Goal: Information Seeking & Learning: Learn about a topic

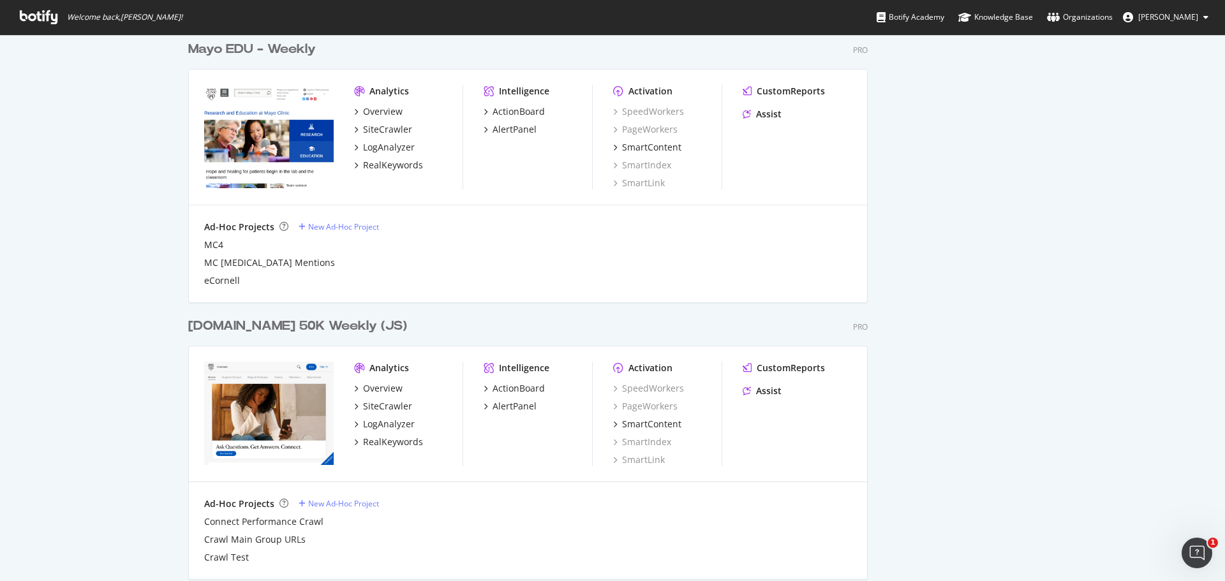
scroll to position [1037, 0]
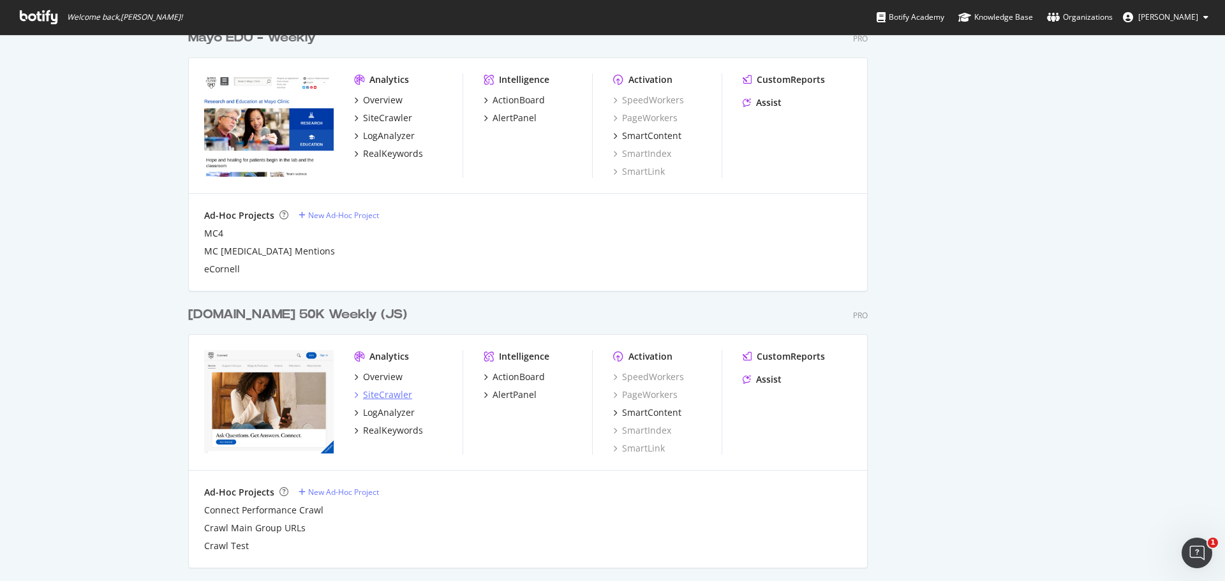
click at [376, 394] on div "SiteCrawler" at bounding box center [387, 395] width 49 height 13
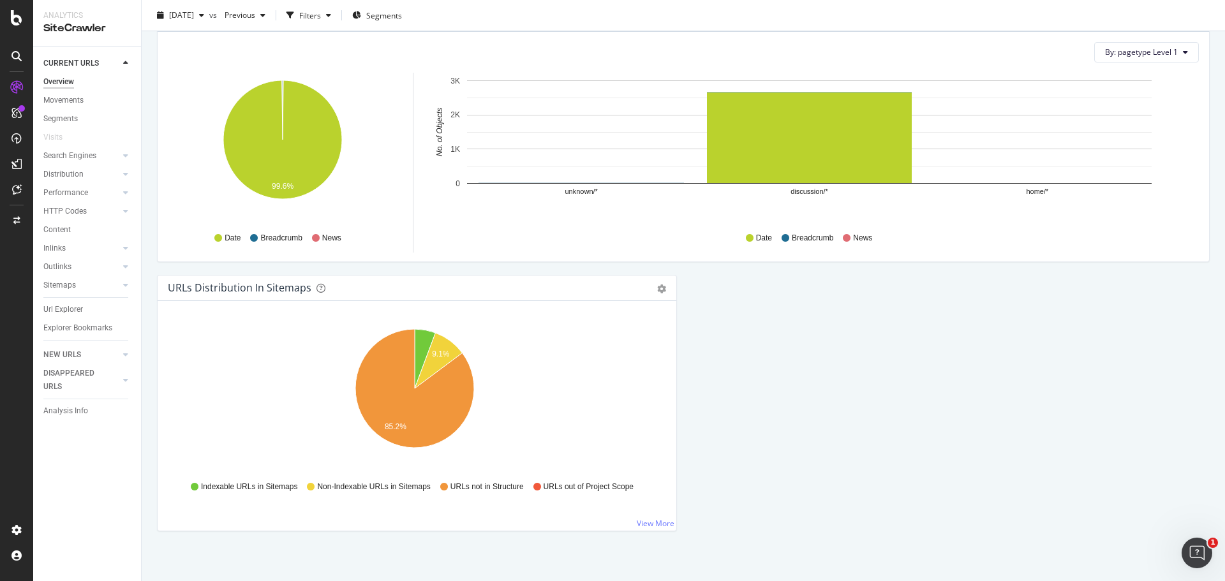
scroll to position [1270, 0]
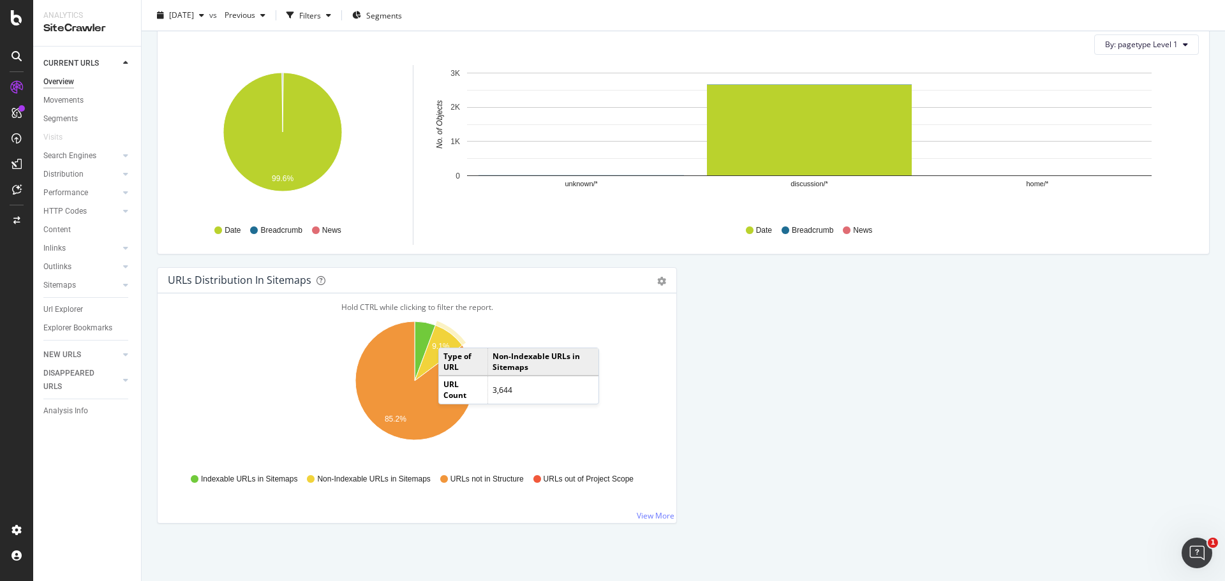
click at [451, 335] on icon "A chart." at bounding box center [439, 353] width 48 height 56
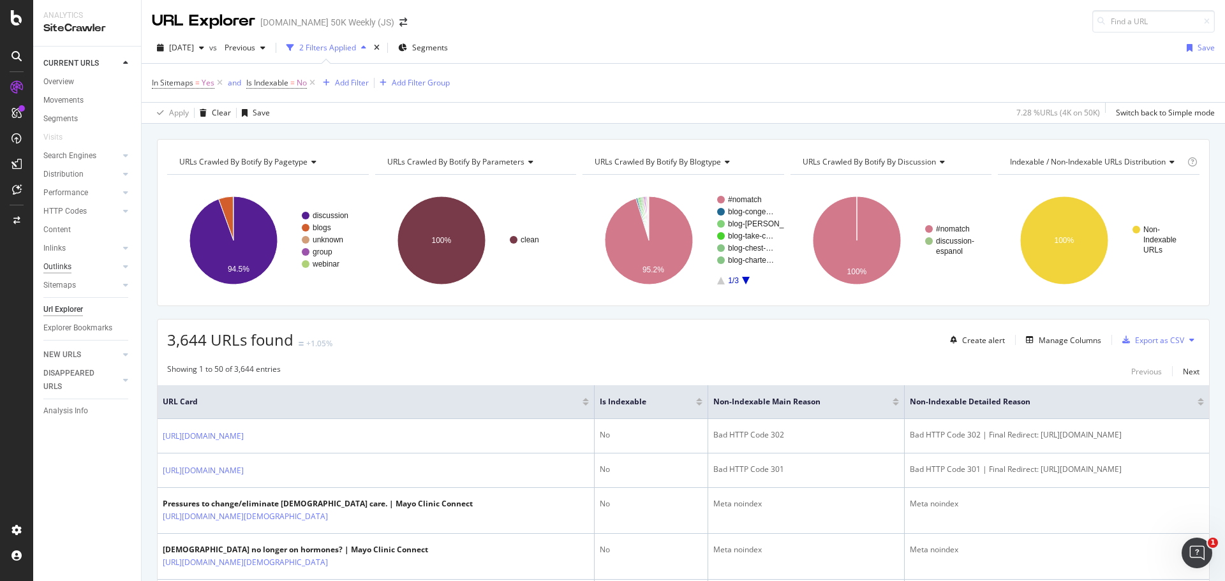
click at [61, 262] on div "Outlinks" at bounding box center [57, 266] width 28 height 13
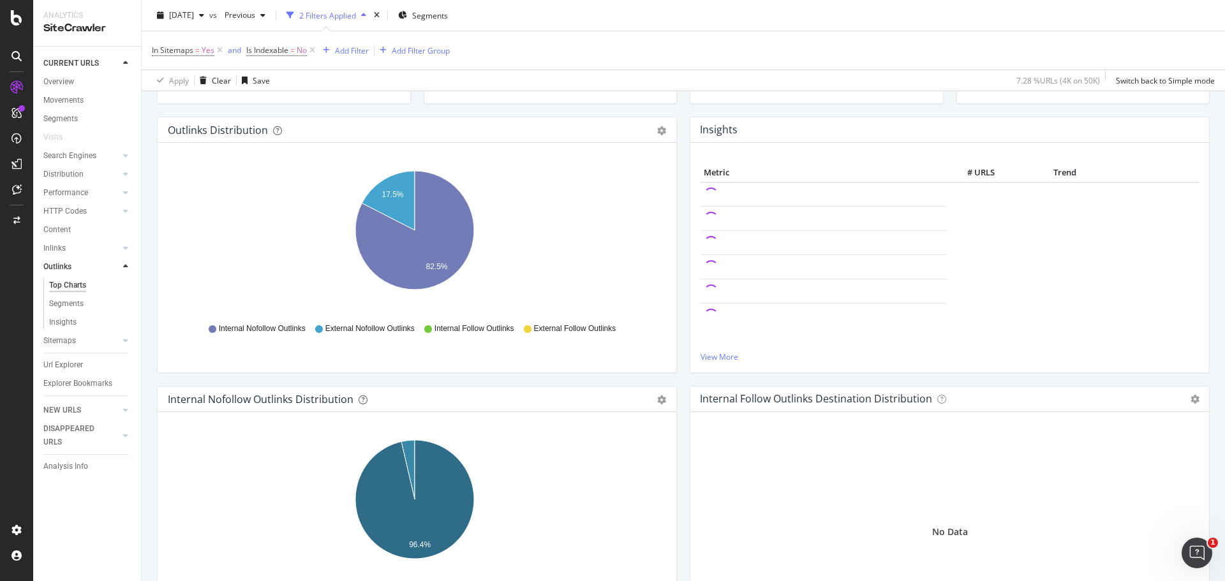
scroll to position [51, 0]
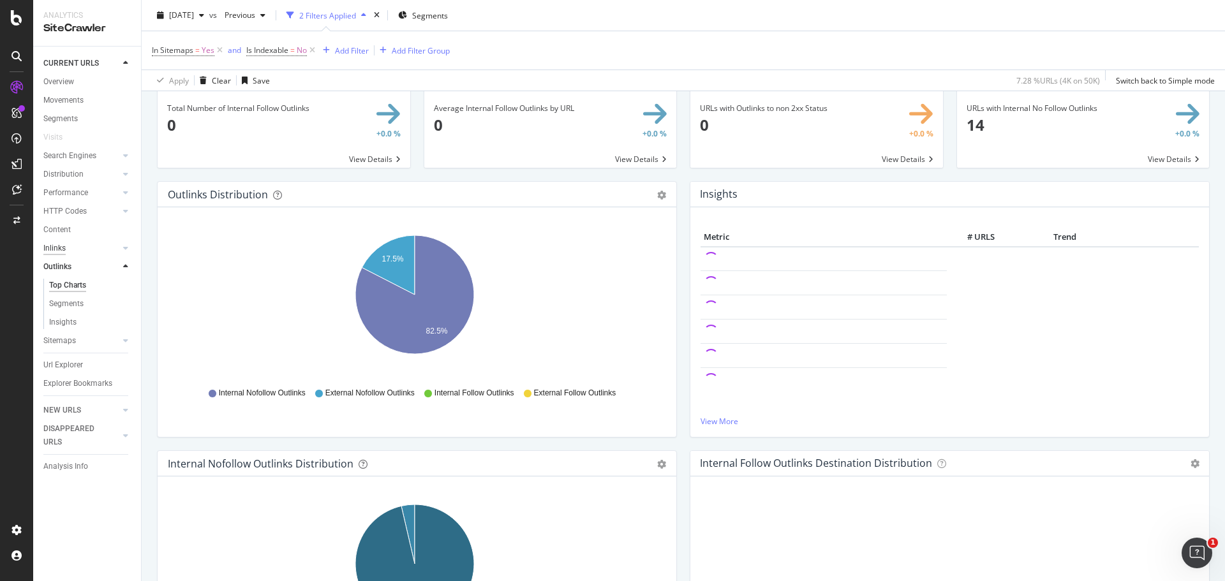
click at [59, 249] on div "Inlinks" at bounding box center [54, 248] width 22 height 13
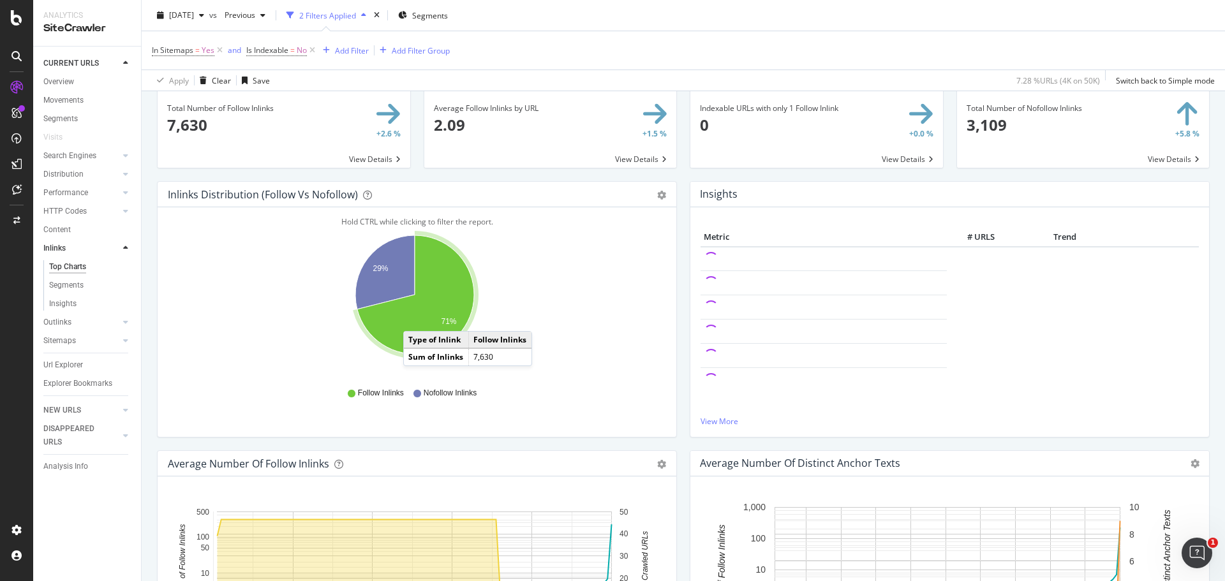
click at [416, 318] on icon "A chart." at bounding box center [415, 294] width 117 height 119
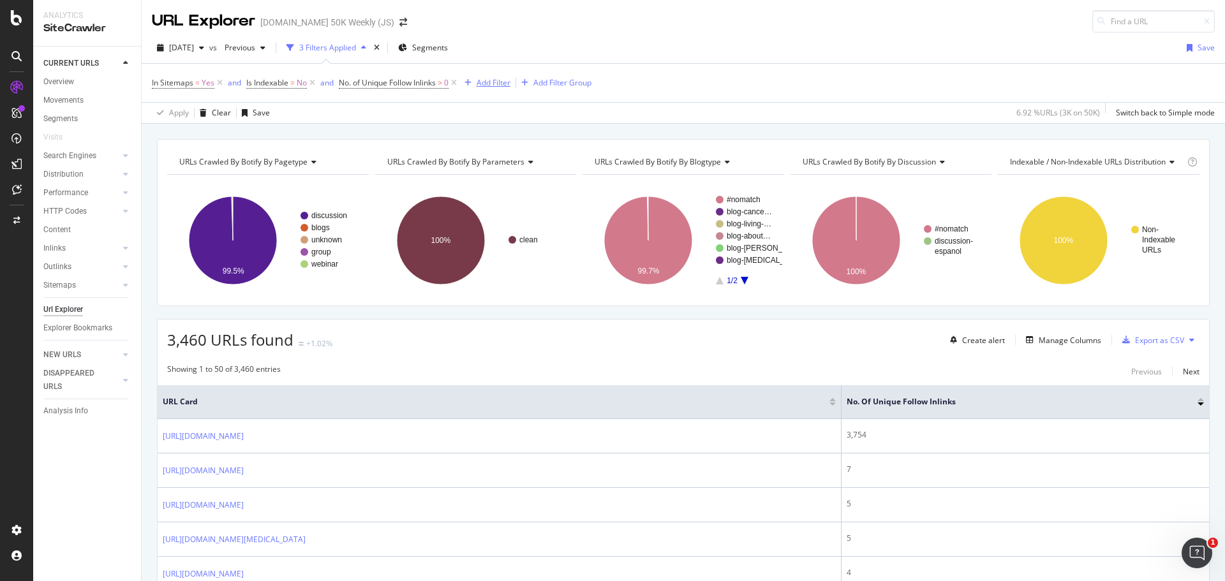
click at [487, 78] on div "Add Filter" at bounding box center [494, 82] width 34 height 11
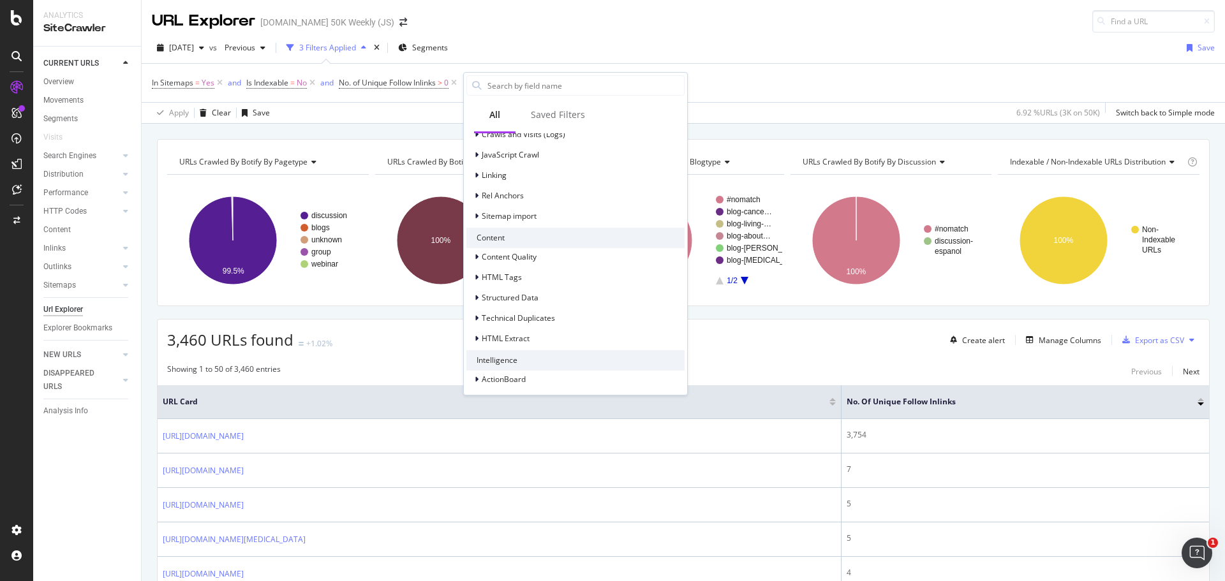
scroll to position [360, 0]
click at [62, 141] on div "SiteCrawler" at bounding box center [69, 143] width 45 height 13
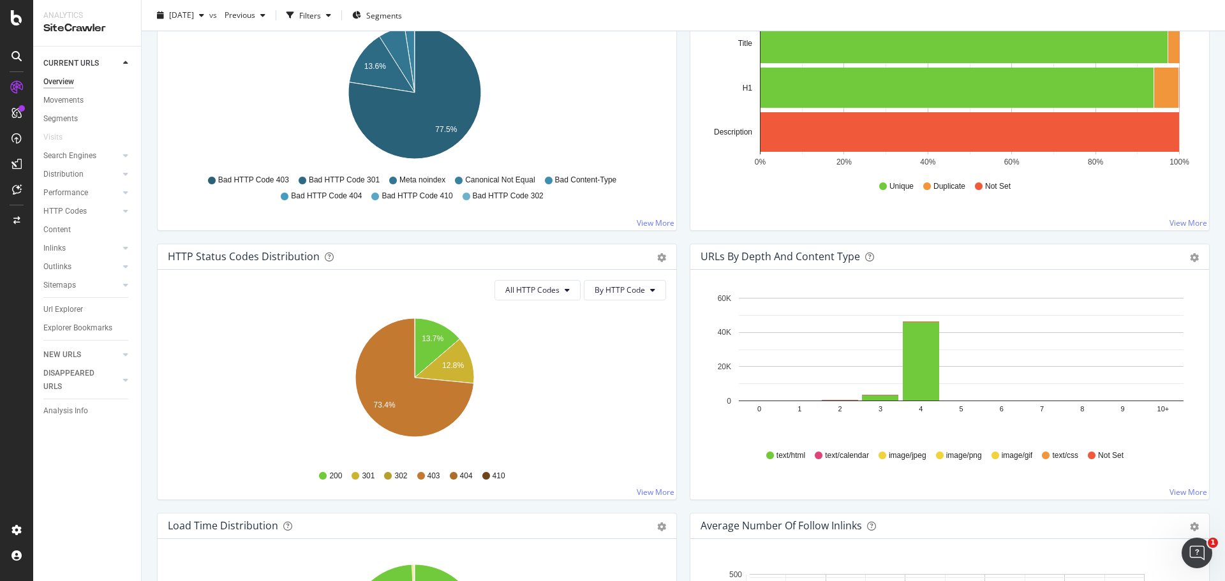
scroll to position [526, 0]
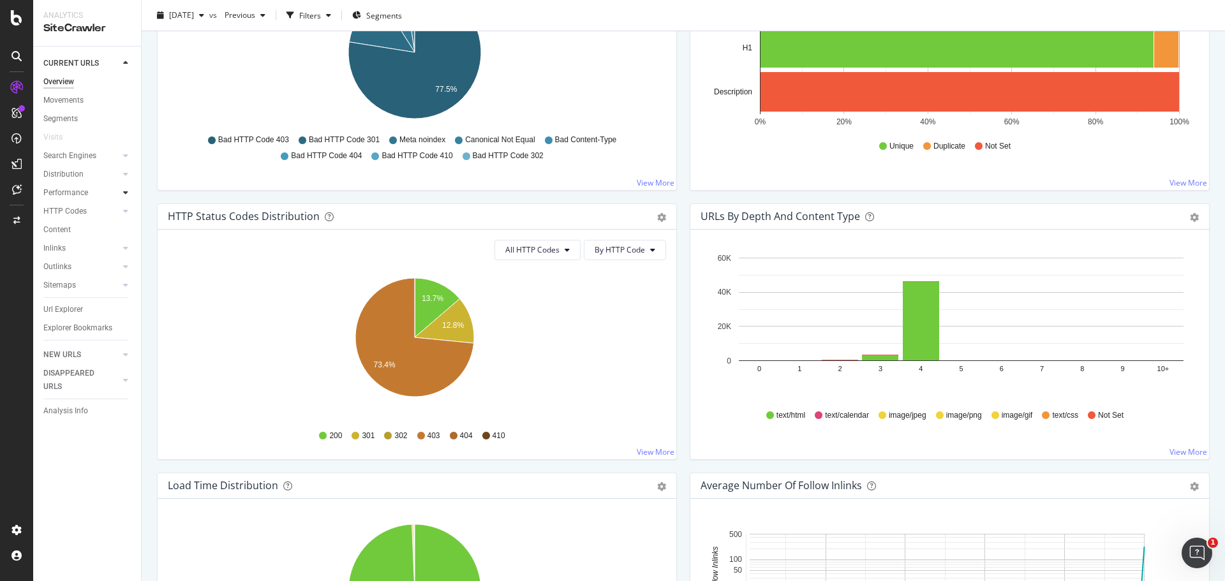
click at [125, 195] on icon at bounding box center [125, 193] width 5 height 8
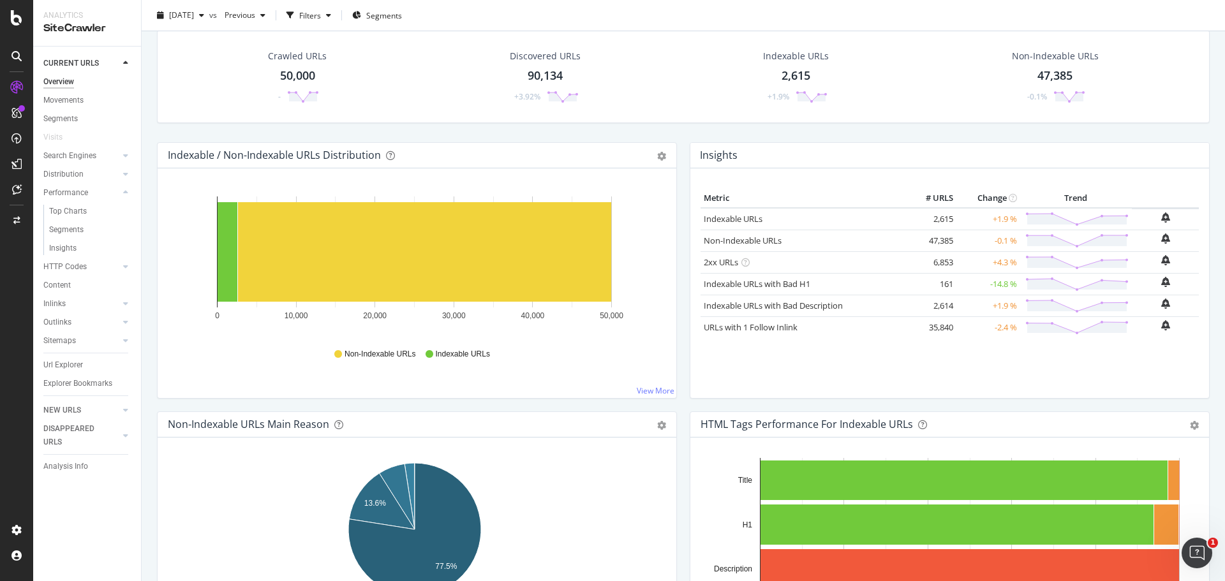
scroll to position [0, 0]
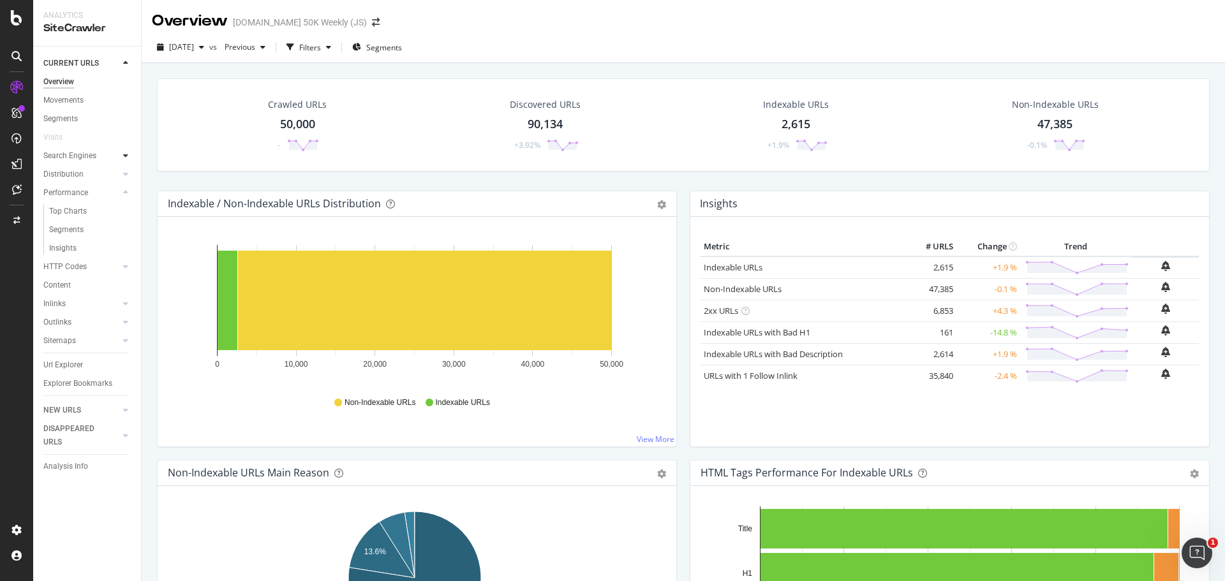
click at [128, 155] on icon at bounding box center [125, 156] width 5 height 8
click at [126, 266] on icon at bounding box center [125, 267] width 5 height 8
click at [124, 286] on icon at bounding box center [125, 285] width 5 height 8
click at [65, 264] on div "Insights" at bounding box center [62, 266] width 27 height 13
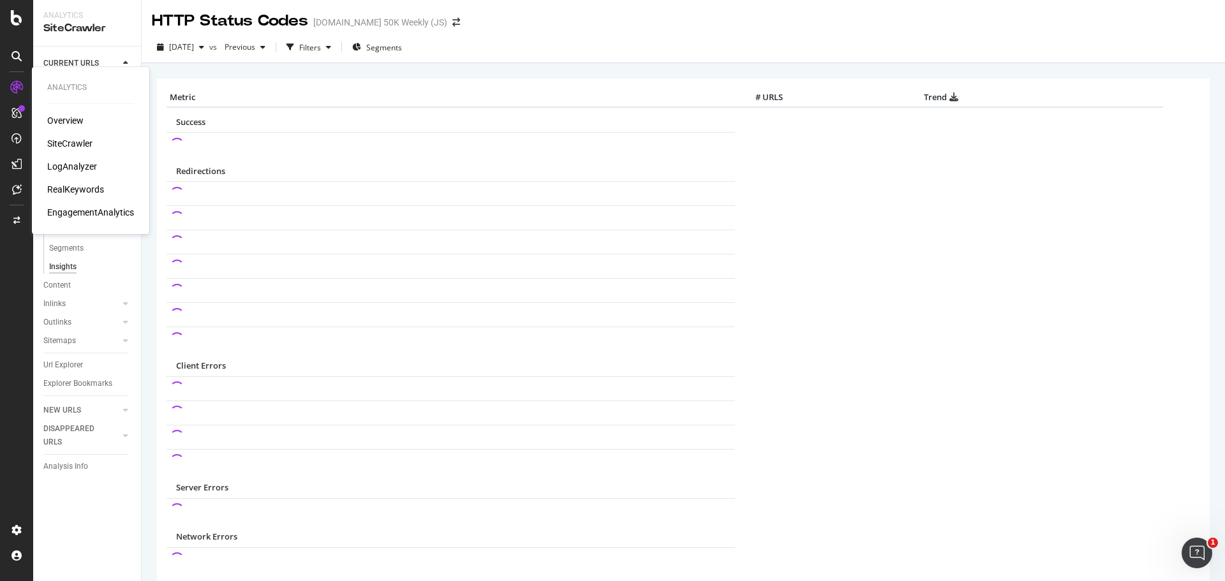
click at [73, 191] on div "RealKeywords" at bounding box center [75, 189] width 57 height 13
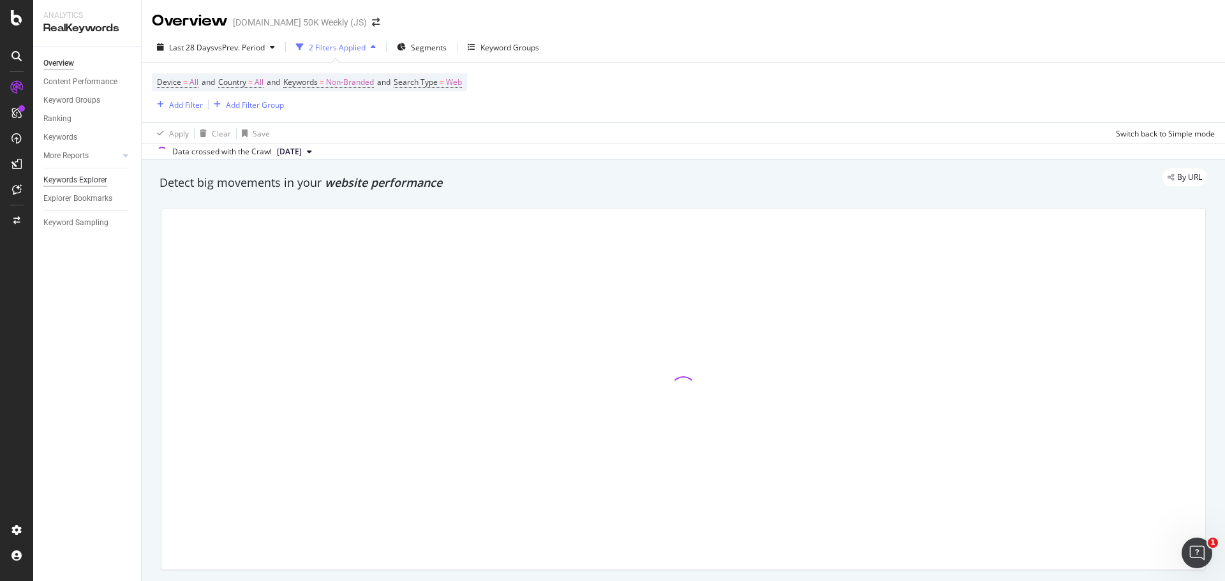
click at [68, 180] on div "Keywords Explorer" at bounding box center [75, 180] width 64 height 13
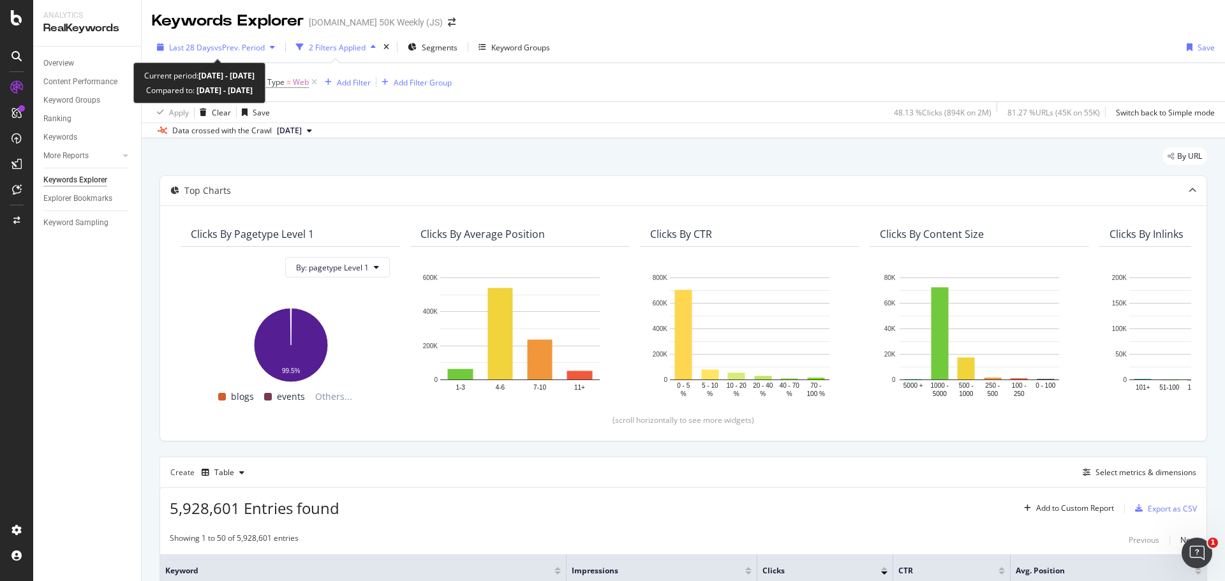
click at [237, 50] on span "vs Prev. Period" at bounding box center [239, 47] width 50 height 11
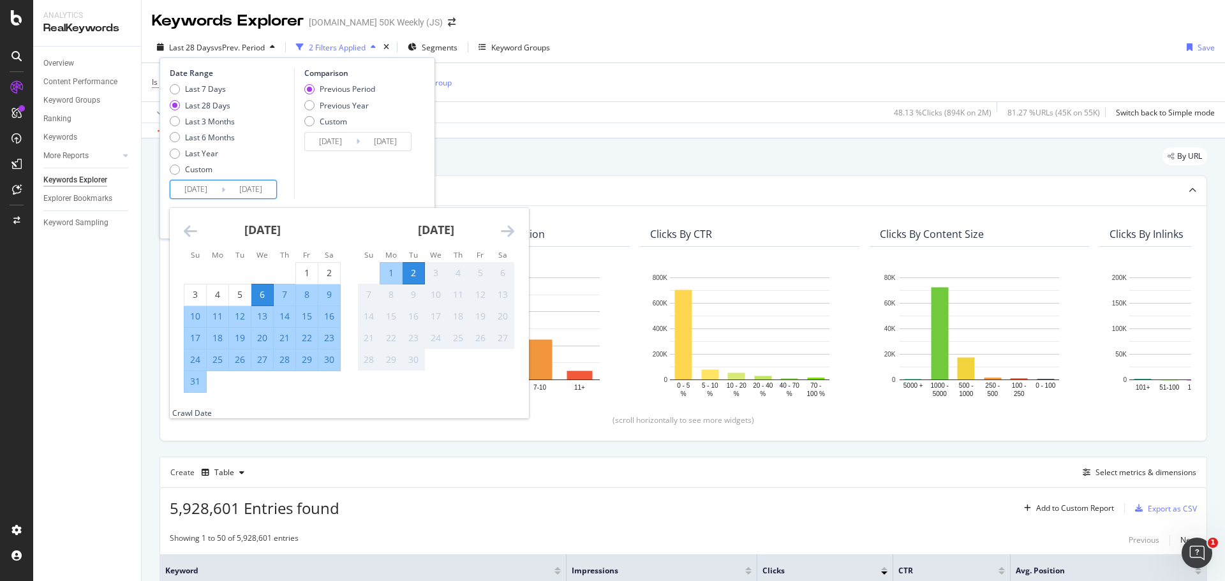
click at [195, 191] on input "[DATE]" at bounding box center [195, 190] width 51 height 18
click at [304, 272] on div "1" at bounding box center [307, 273] width 22 height 13
type input "[DATE]"
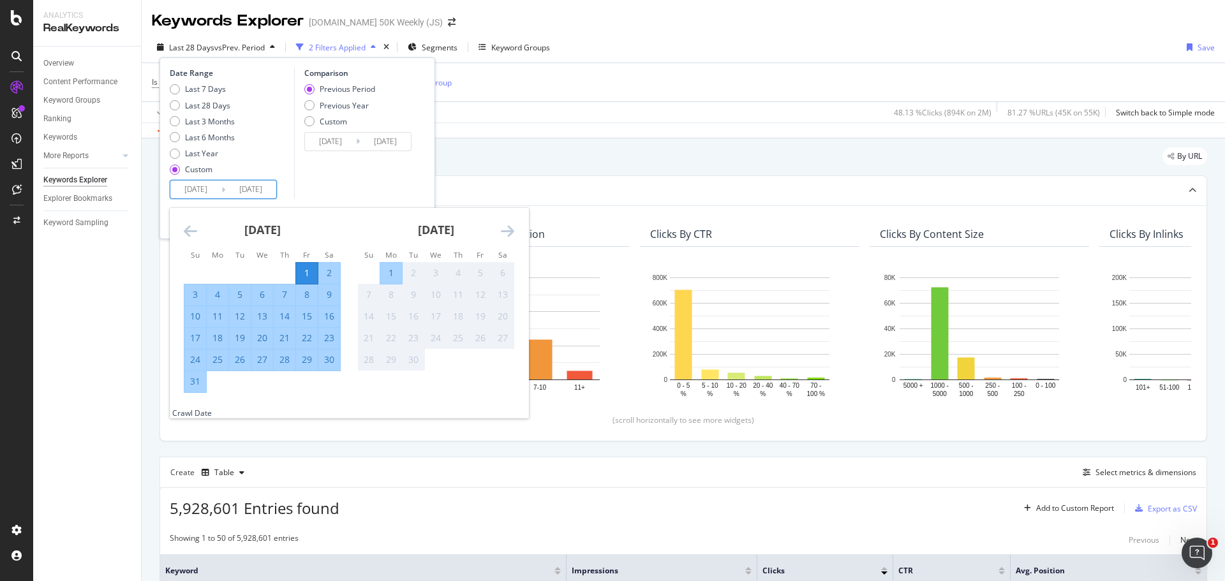
click at [195, 382] on div "31" at bounding box center [195, 381] width 22 height 13
type input "[DATE]"
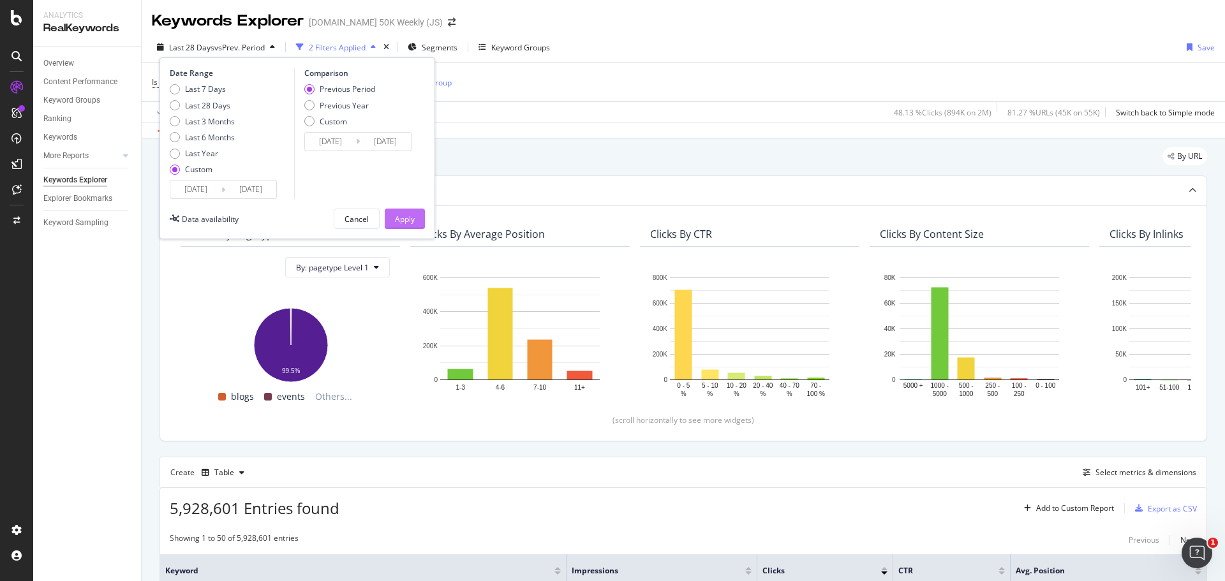
click at [409, 221] on div "Apply" at bounding box center [405, 219] width 20 height 11
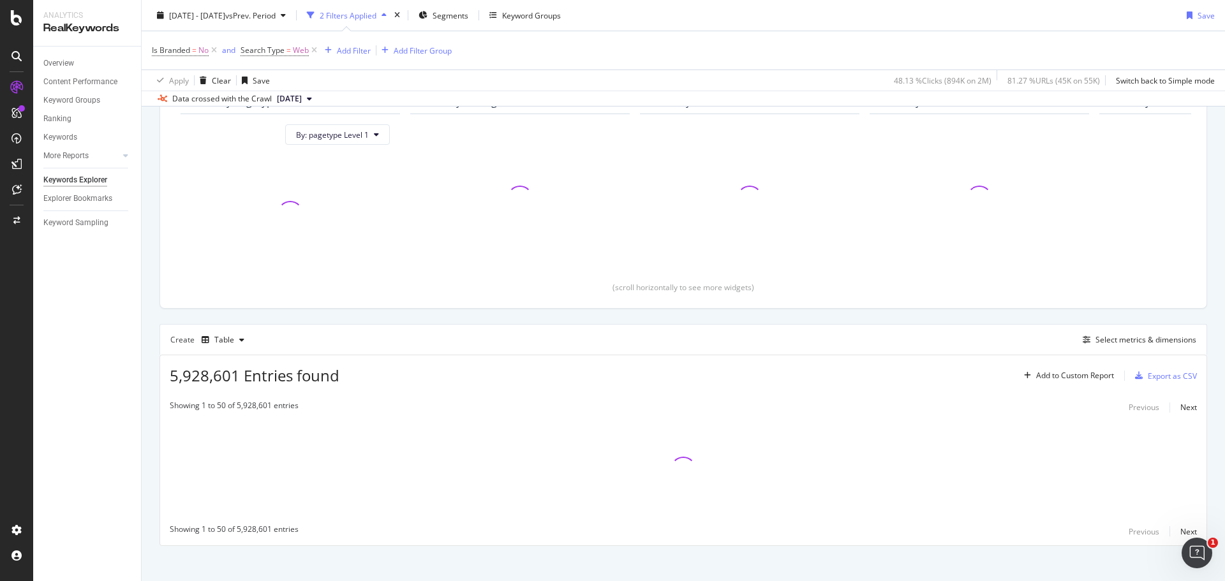
scroll to position [142, 0]
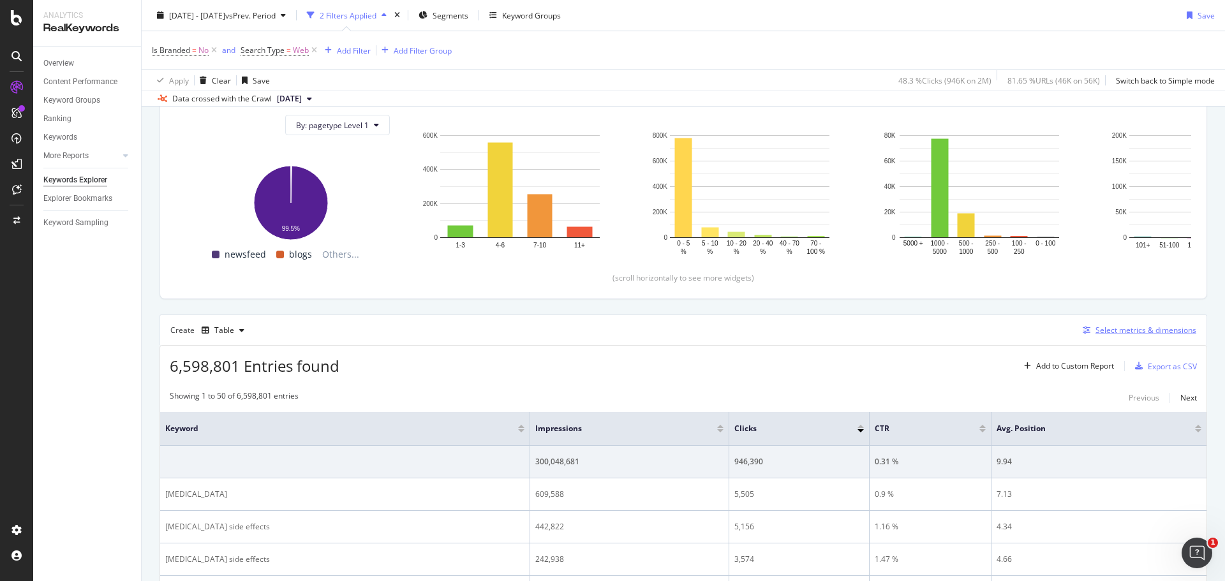
click at [1102, 329] on div "Select metrics & dimensions" at bounding box center [1145, 330] width 101 height 11
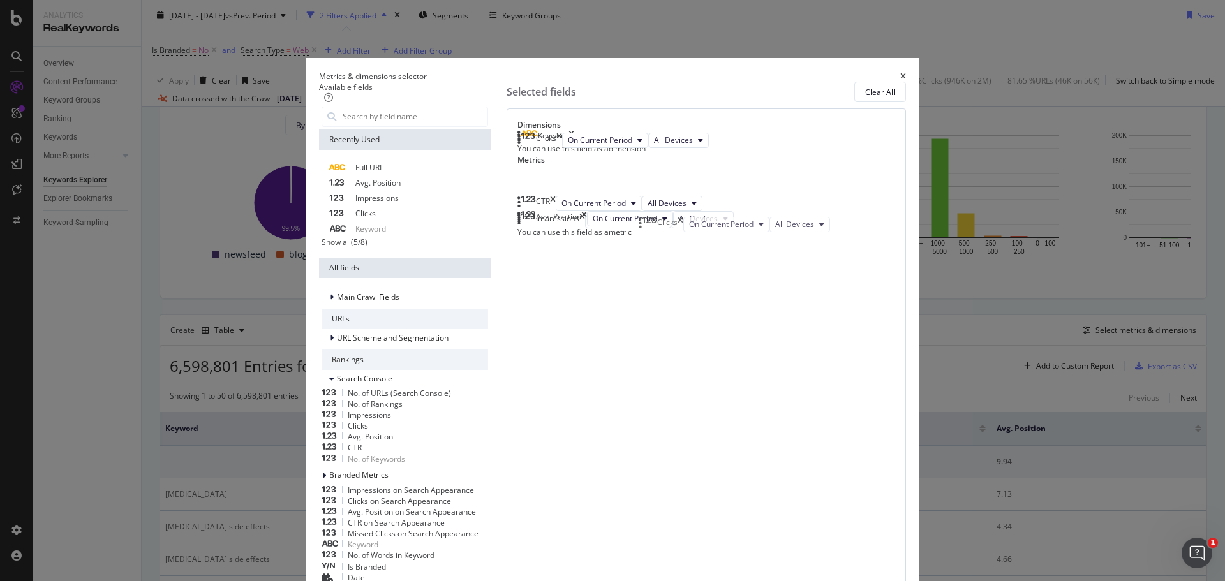
drag, startPoint x: 687, startPoint y: 279, endPoint x: 686, endPoint y: 228, distance: 50.4
click at [686, 228] on body "Analytics RealKeywords Overview Content Performance Keyword Groups Ranking Keyw…" at bounding box center [612, 290] width 1225 height 581
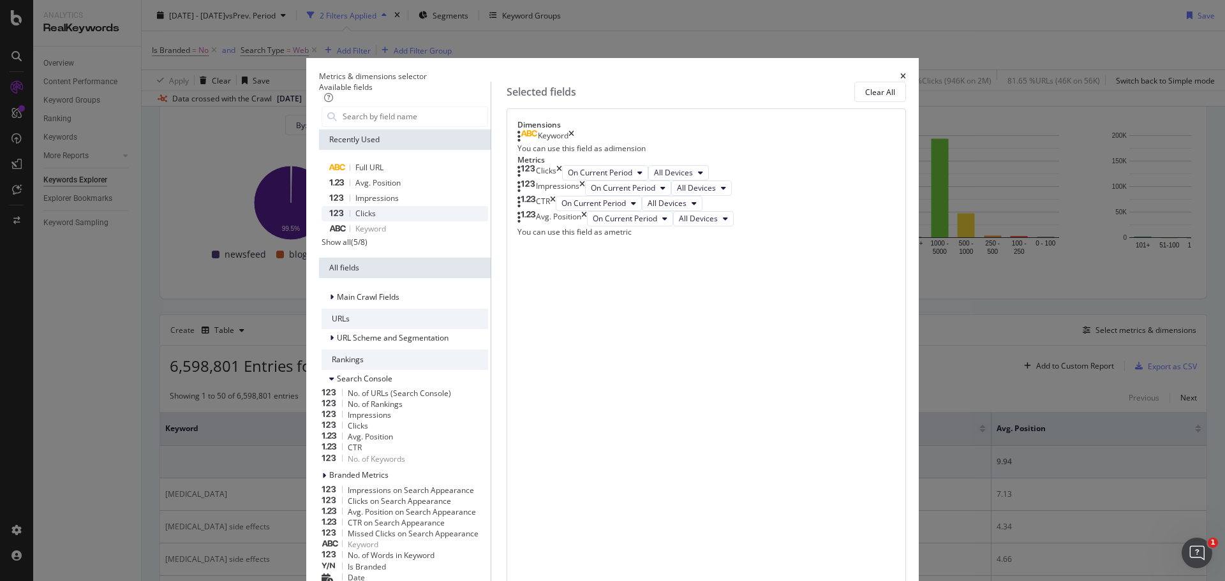
click at [376, 219] on span "Clicks" at bounding box center [365, 213] width 20 height 11
click at [693, 178] on span "All Devices" at bounding box center [673, 172] width 39 height 11
click at [763, 297] on span "On Desktop" at bounding box center [762, 295] width 41 height 11
click at [716, 193] on span "All Devices" at bounding box center [696, 187] width 39 height 11
click at [762, 366] on span "On Mobile" at bounding box center [762, 366] width 41 height 11
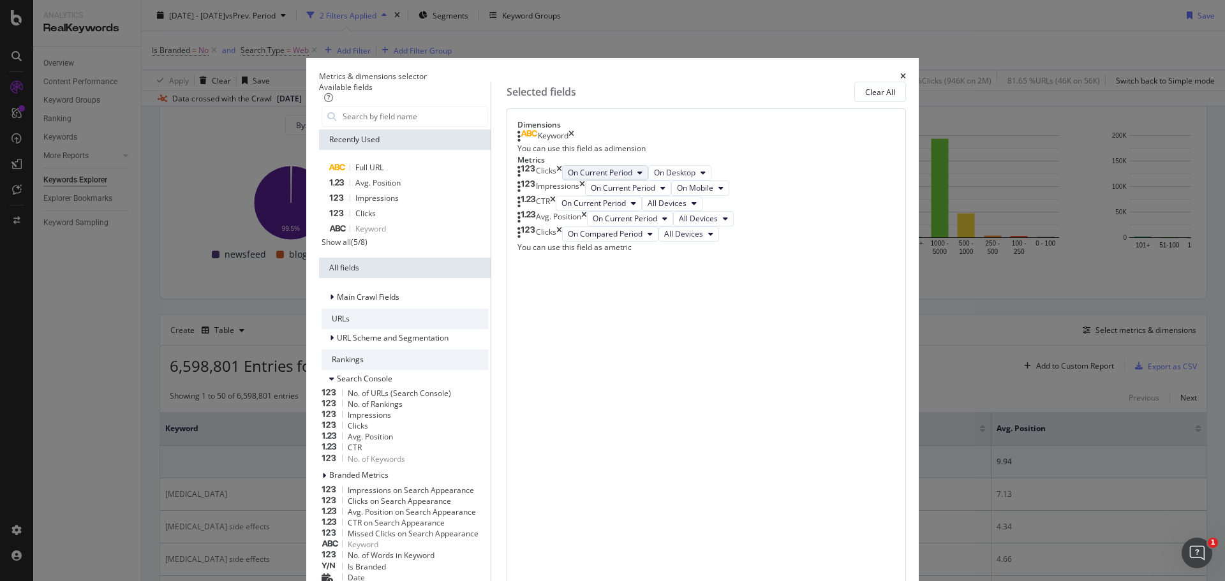
scroll to position [0, 0]
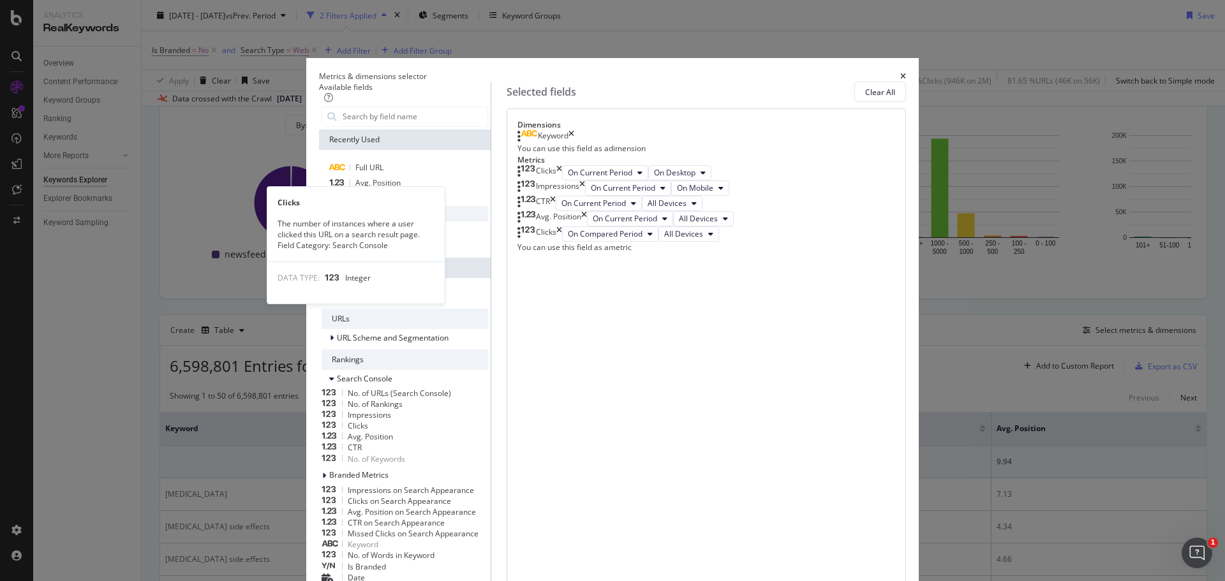
click at [371, 221] on div "Clicks" at bounding box center [405, 213] width 167 height 15
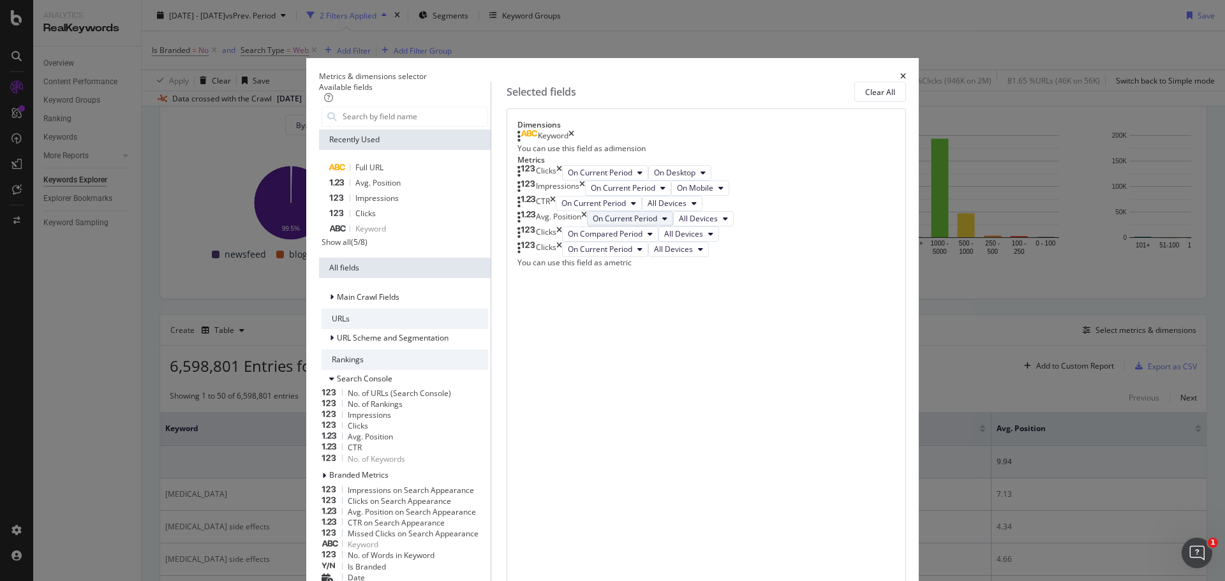
scroll to position [56, 0]
click at [562, 257] on icon "times" at bounding box center [559, 249] width 6 height 15
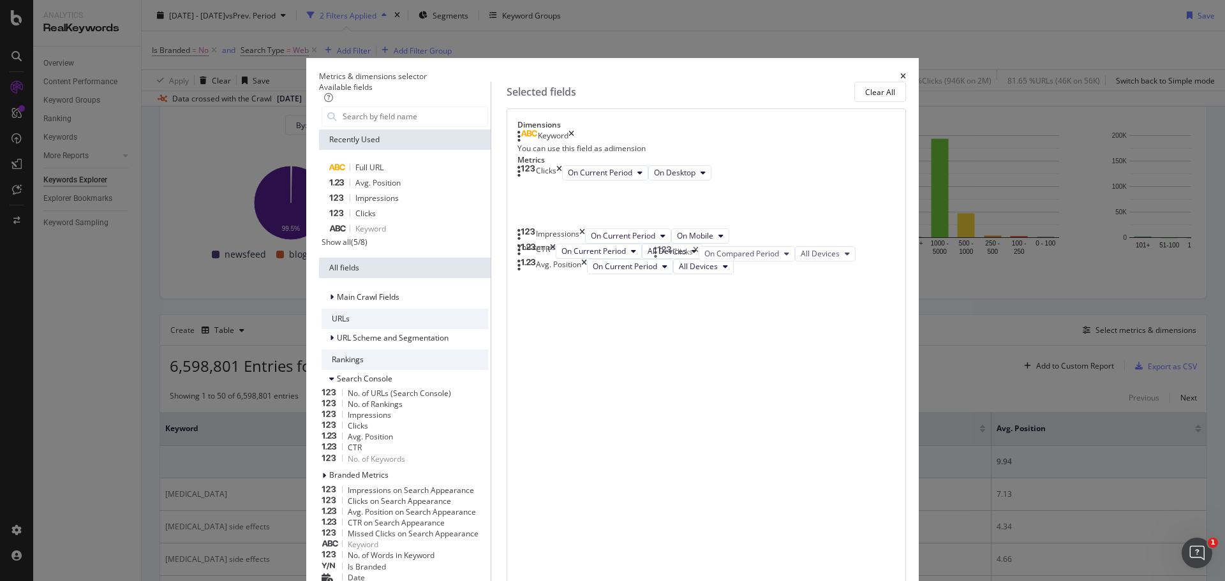
drag, startPoint x: 662, startPoint y: 417, endPoint x: 677, endPoint y: 261, distance: 157.0
click at [677, 261] on body "Analytics RealKeywords Overview Content Performance Keyword Groups Ranking Keyw…" at bounding box center [612, 290] width 1225 height 581
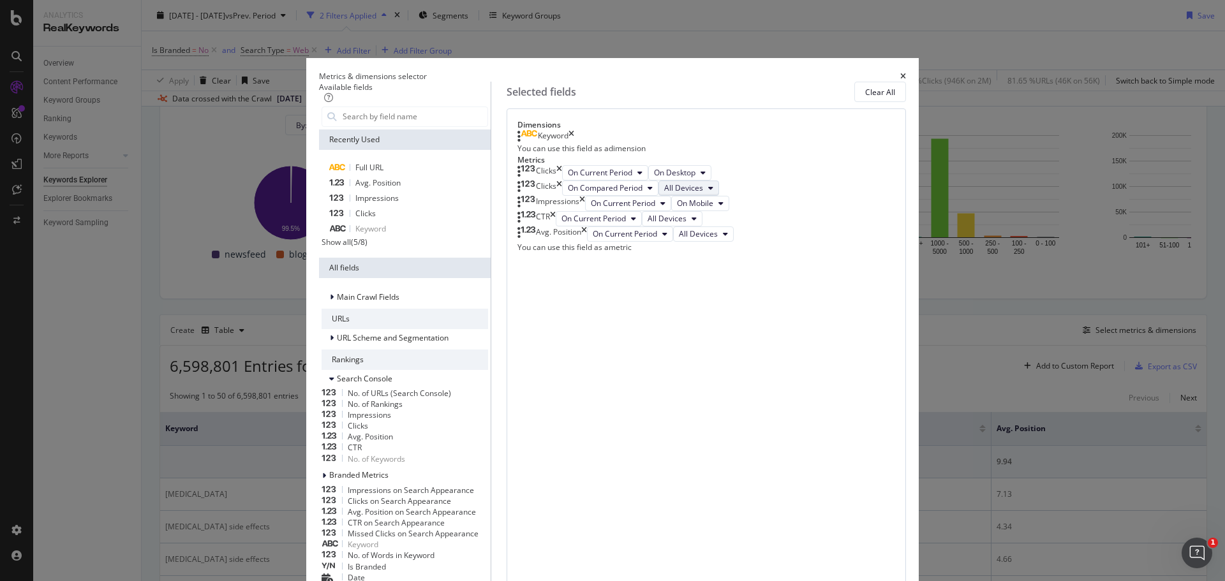
click at [719, 196] on button "All Devices" at bounding box center [688, 188] width 61 height 15
click at [773, 357] on span "On Mobile" at bounding box center [772, 358] width 41 height 11
click at [713, 209] on span "On Mobile" at bounding box center [695, 203] width 36 height 11
click at [770, 380] on span "On Desktop" at bounding box center [762, 382] width 41 height 11
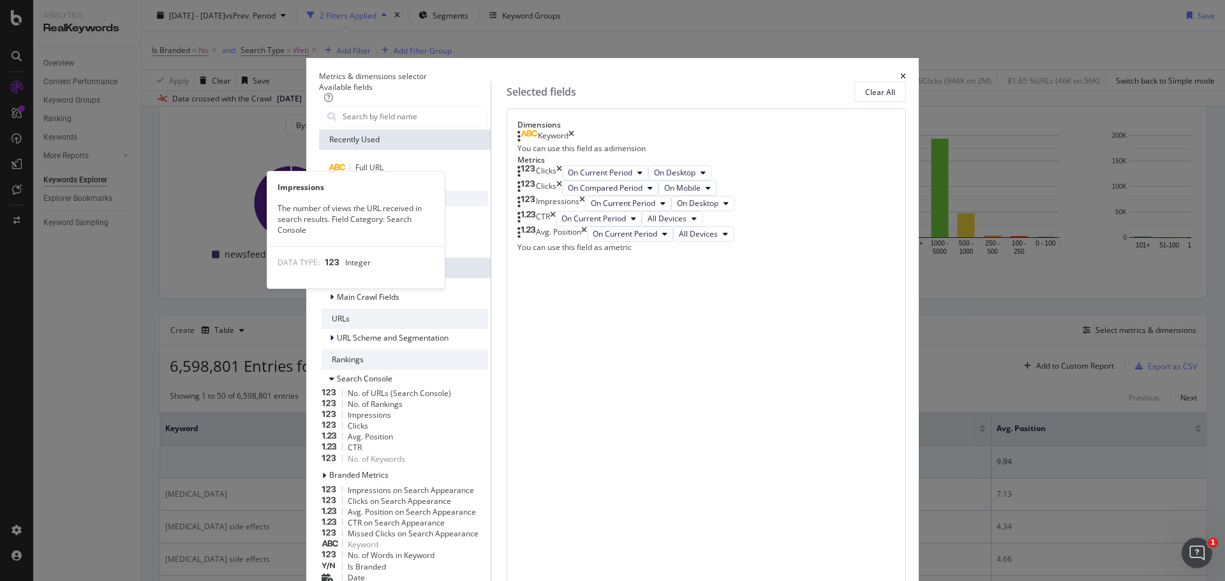
click at [344, 202] on icon "modal" at bounding box center [336, 199] width 15 height 8
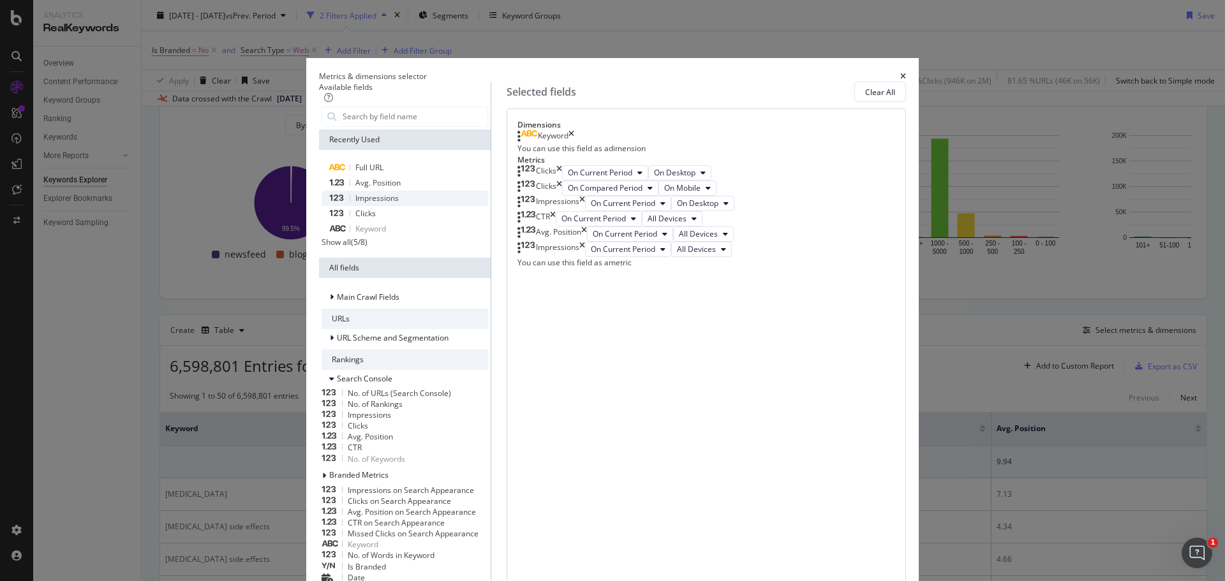
scroll to position [13, 0]
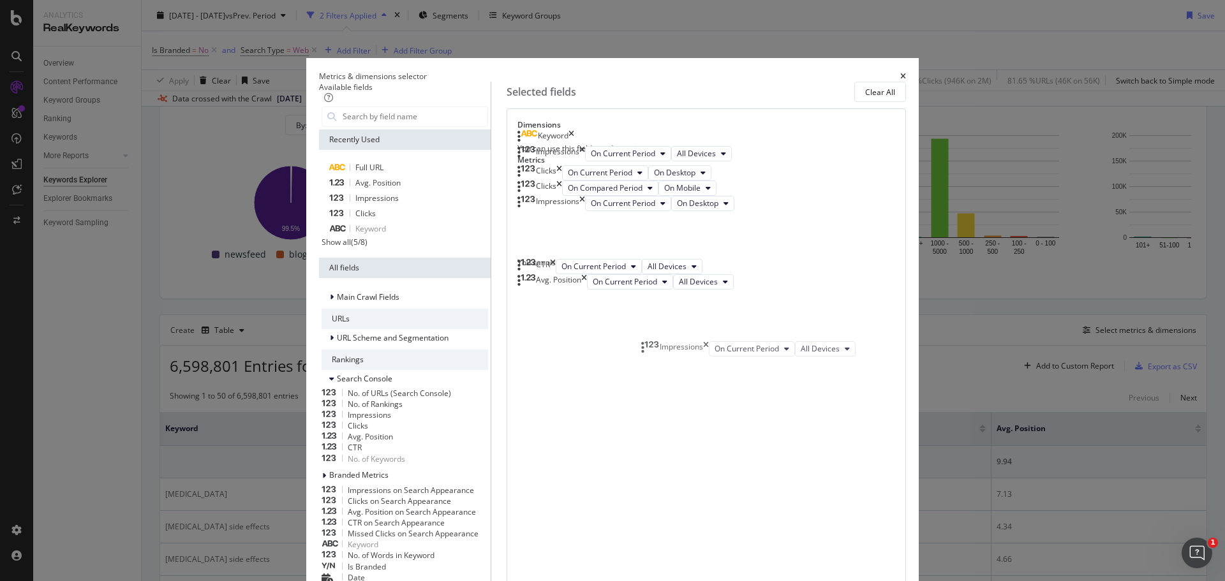
drag, startPoint x: 662, startPoint y: 459, endPoint x: 663, endPoint y: 354, distance: 104.6
click at [663, 354] on body "Analytics RealKeywords Overview Content Performance Keyword Groups Ranking Keyw…" at bounding box center [612, 290] width 1225 height 581
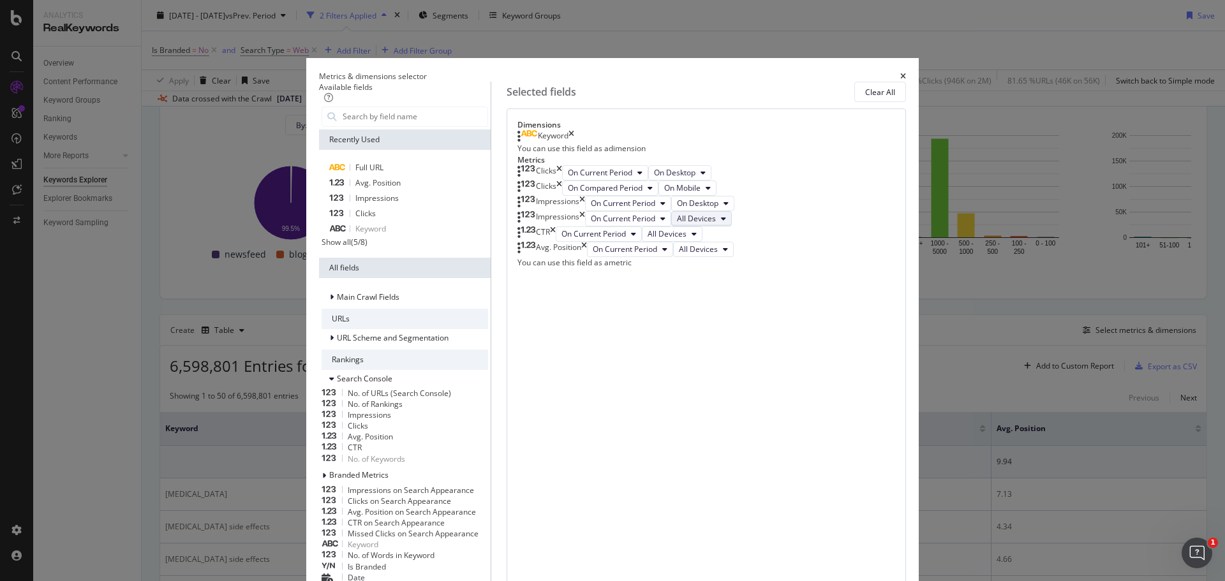
click at [716, 224] on span "All Devices" at bounding box center [696, 218] width 39 height 11
click at [766, 452] on span "On Mobile" at bounding box center [762, 449] width 41 height 11
click at [686, 239] on span "All Devices" at bounding box center [667, 233] width 39 height 11
click at [760, 471] on span "On Desktop" at bounding box center [762, 473] width 41 height 11
click at [351, 248] on div "Show all" at bounding box center [336, 242] width 29 height 11
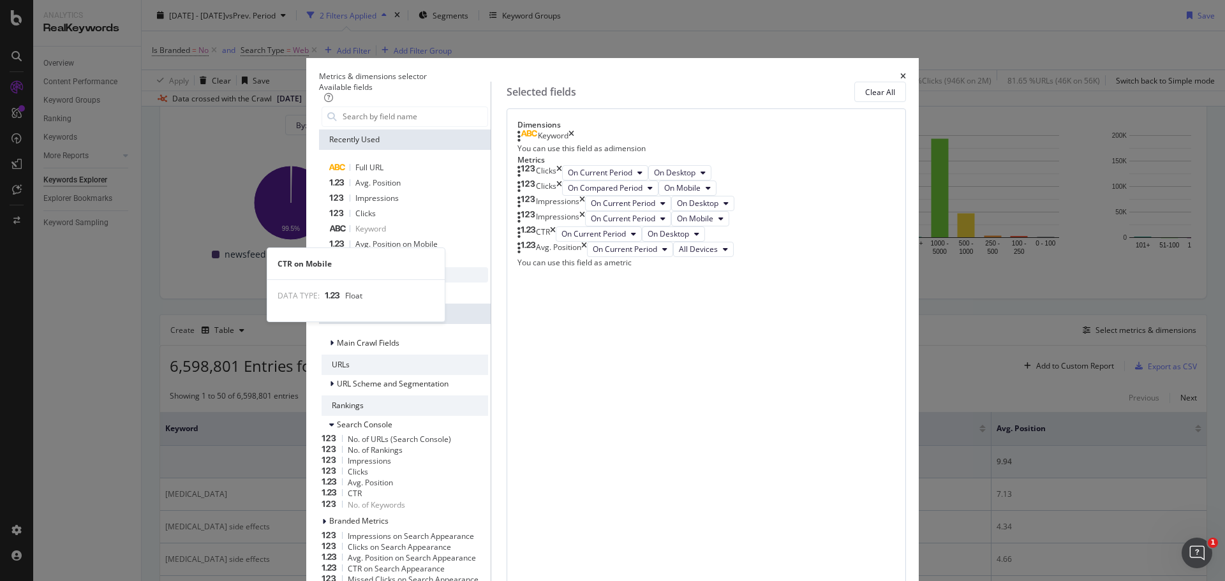
click at [344, 279] on icon "modal" at bounding box center [336, 275] width 15 height 8
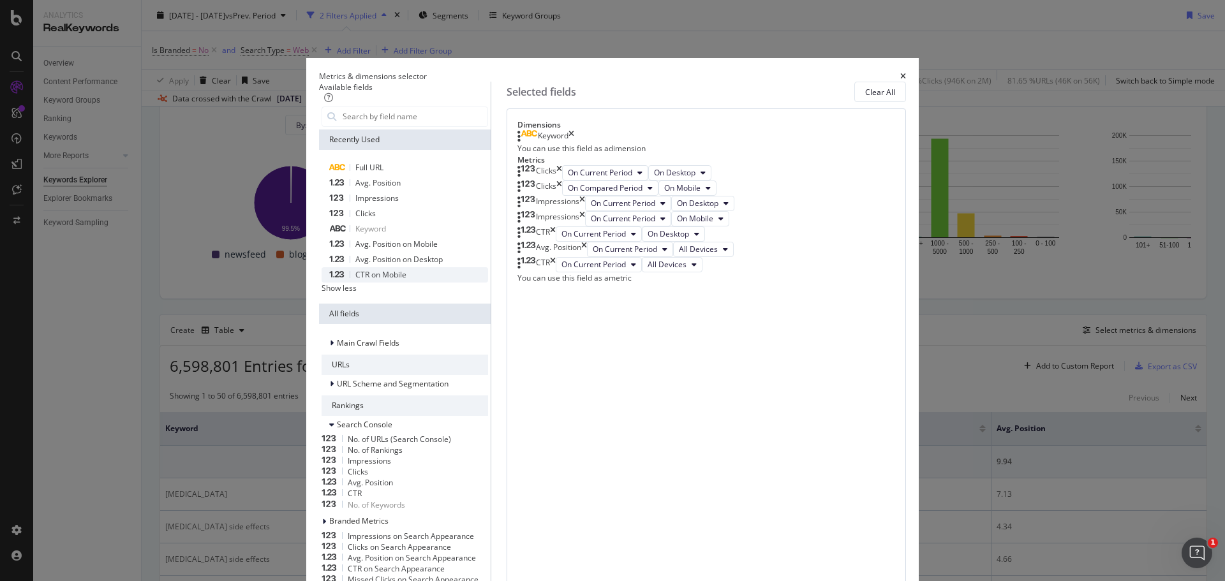
scroll to position [61, 0]
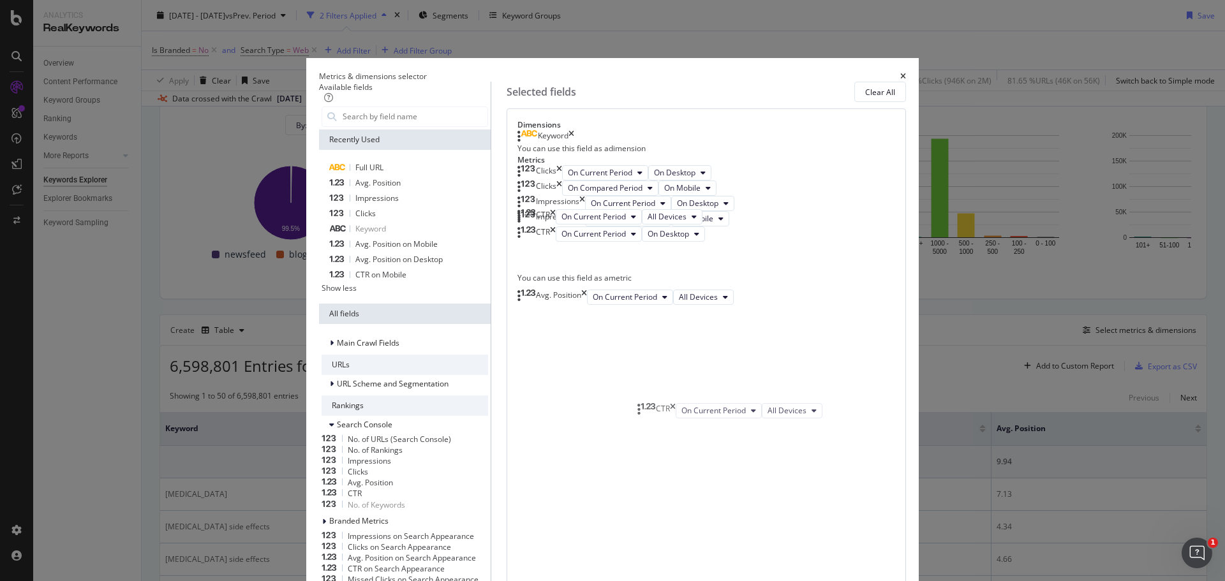
drag, startPoint x: 656, startPoint y: 458, endPoint x: 654, endPoint y: 415, distance: 42.8
click at [654, 415] on body "Analytics RealKeywords Overview Content Performance Keyword Groups Ranking Keyw…" at bounding box center [612, 290] width 1225 height 581
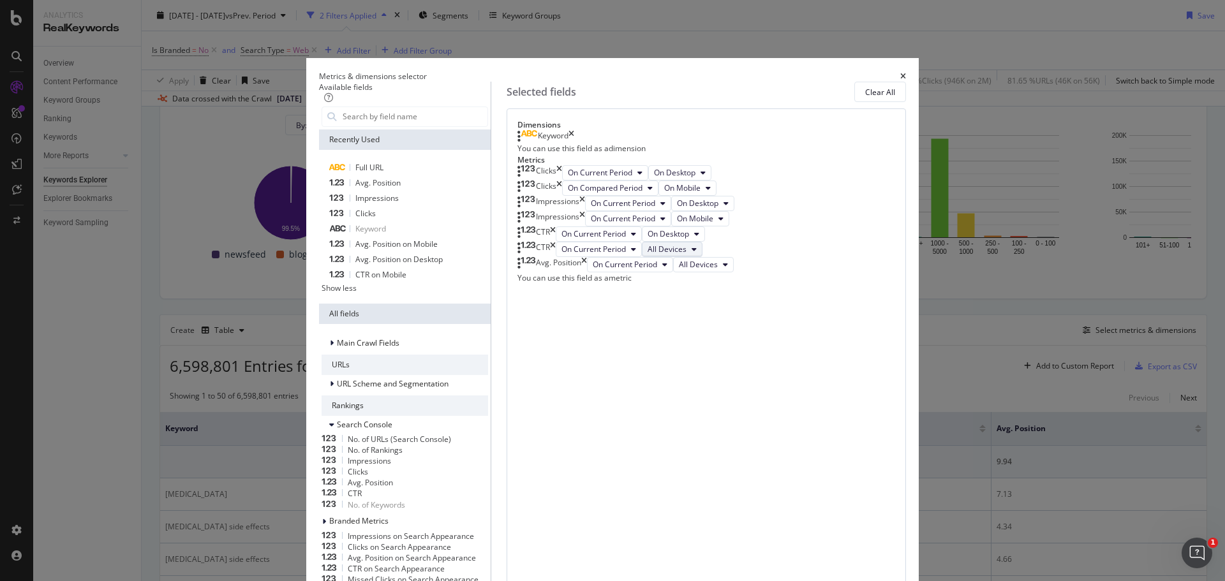
click at [702, 257] on button "All Devices" at bounding box center [672, 249] width 61 height 15
click at [767, 494] on span "On Mobile" at bounding box center [762, 497] width 41 height 11
click at [718, 270] on span "All Devices" at bounding box center [698, 264] width 39 height 11
click at [764, 471] on div "On Desktop" at bounding box center [763, 479] width 62 height 19
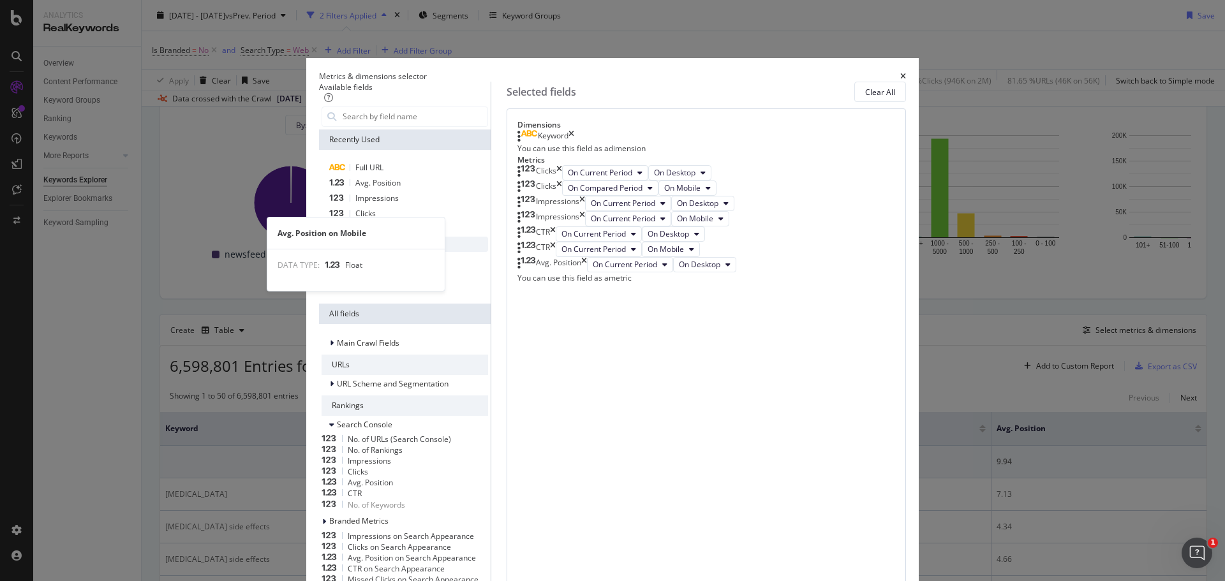
click at [383, 249] on span "Avg. Position on Mobile" at bounding box center [396, 244] width 82 height 11
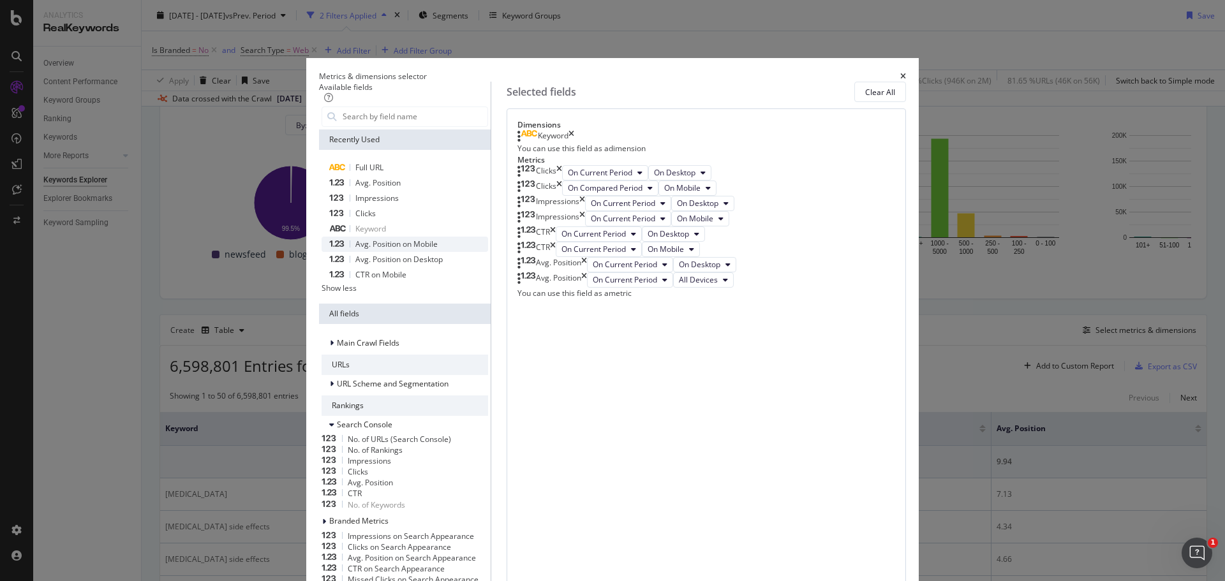
scroll to position [108, 0]
click at [718, 285] on span "All Devices" at bounding box center [698, 279] width 39 height 11
click at [762, 430] on span "On Mobile" at bounding box center [762, 429] width 41 height 11
